Goal: Task Accomplishment & Management: Manage account settings

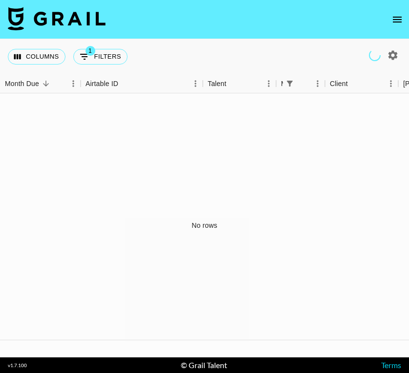
click at [17, 19] on img at bounding box center [57, 18] width 98 height 23
click at [396, 17] on icon "open drawer" at bounding box center [398, 20] width 12 height 12
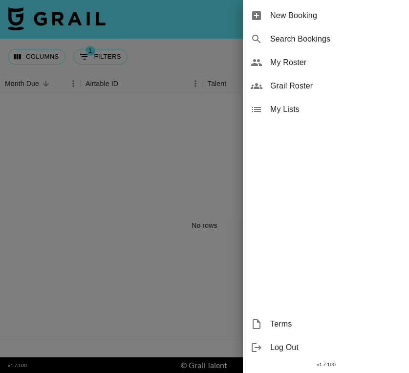
click at [316, 56] on div "My Roster" at bounding box center [326, 62] width 166 height 23
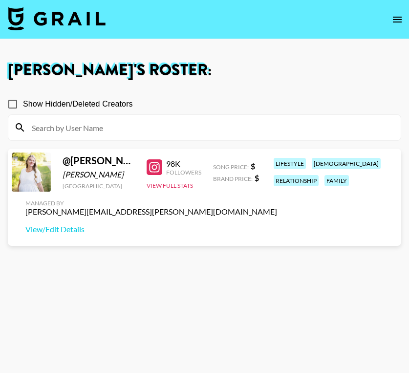
click at [186, 191] on div "@ jessica_alexis Jessica Walker Canada 98K Followers View Full Stats Song Price…" at bounding box center [205, 197] width 394 height 97
click at [186, 184] on button "View Full Stats" at bounding box center [170, 185] width 46 height 7
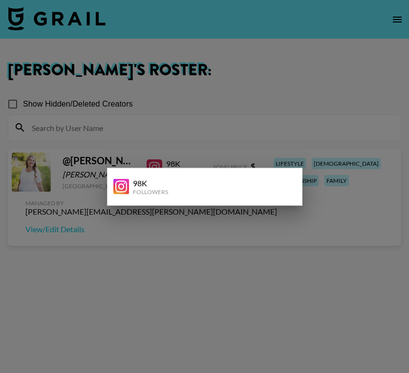
click at [111, 232] on div at bounding box center [204, 186] width 409 height 373
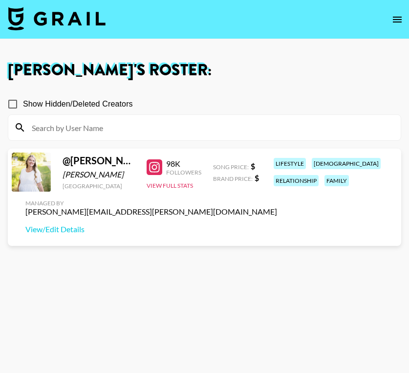
click at [72, 235] on div "Managed By isabella.wnek@grail-talent.com View/Edit Details" at bounding box center [152, 217] width 268 height 50
click at [79, 228] on link "View/Edit Details" at bounding box center [151, 230] width 252 height 10
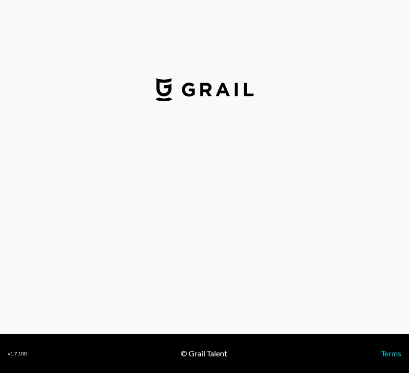
select select "USD"
